Goal: Task Accomplishment & Management: Use online tool/utility

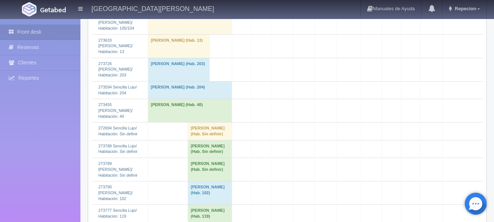
scroll to position [476, 0]
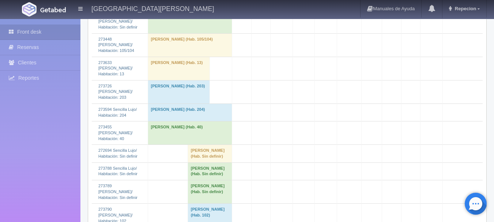
click at [195, 163] on td "Omar Alvarez (Hab. Sin definir)" at bounding box center [210, 172] width 45 height 18
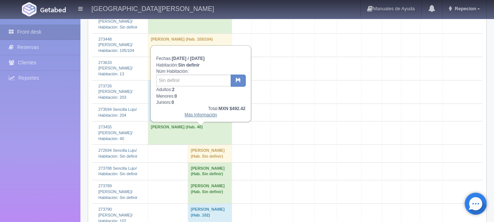
click at [207, 117] on link "Más Información" at bounding box center [201, 114] width 33 height 5
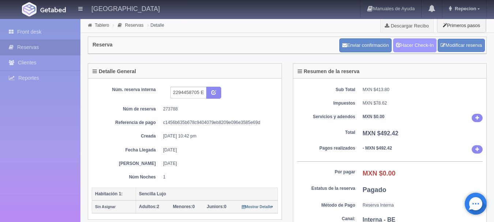
click at [418, 45] on link "Hacer Check-In" at bounding box center [415, 45] width 44 height 14
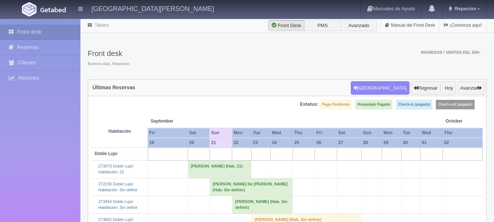
scroll to position [476, 0]
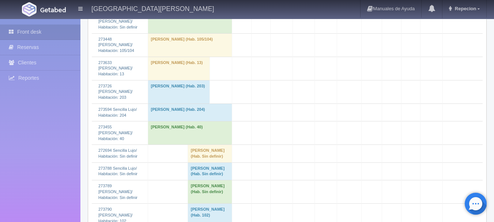
click at [195, 163] on td "Omar Alvarez (Hab. Sin definir)" at bounding box center [210, 172] width 45 height 18
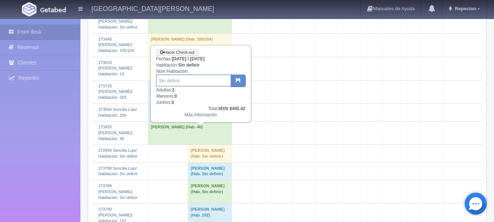
click at [194, 85] on input "text" at bounding box center [193, 81] width 75 height 12
type input "101"
click at [242, 82] on button "button" at bounding box center [238, 81] width 15 height 12
